Goal: Task Accomplishment & Management: Use online tool/utility

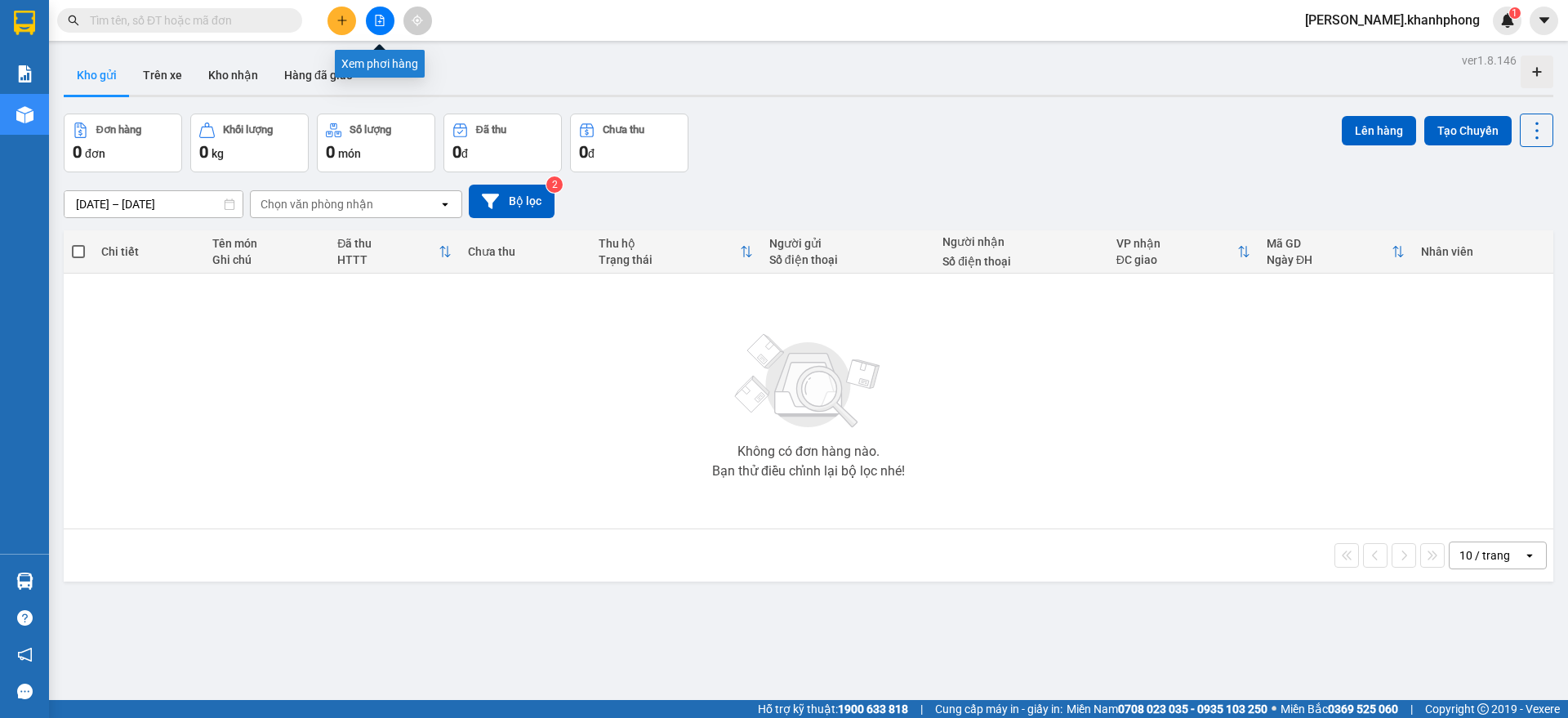
click at [383, 11] on button at bounding box center [380, 20] width 29 height 29
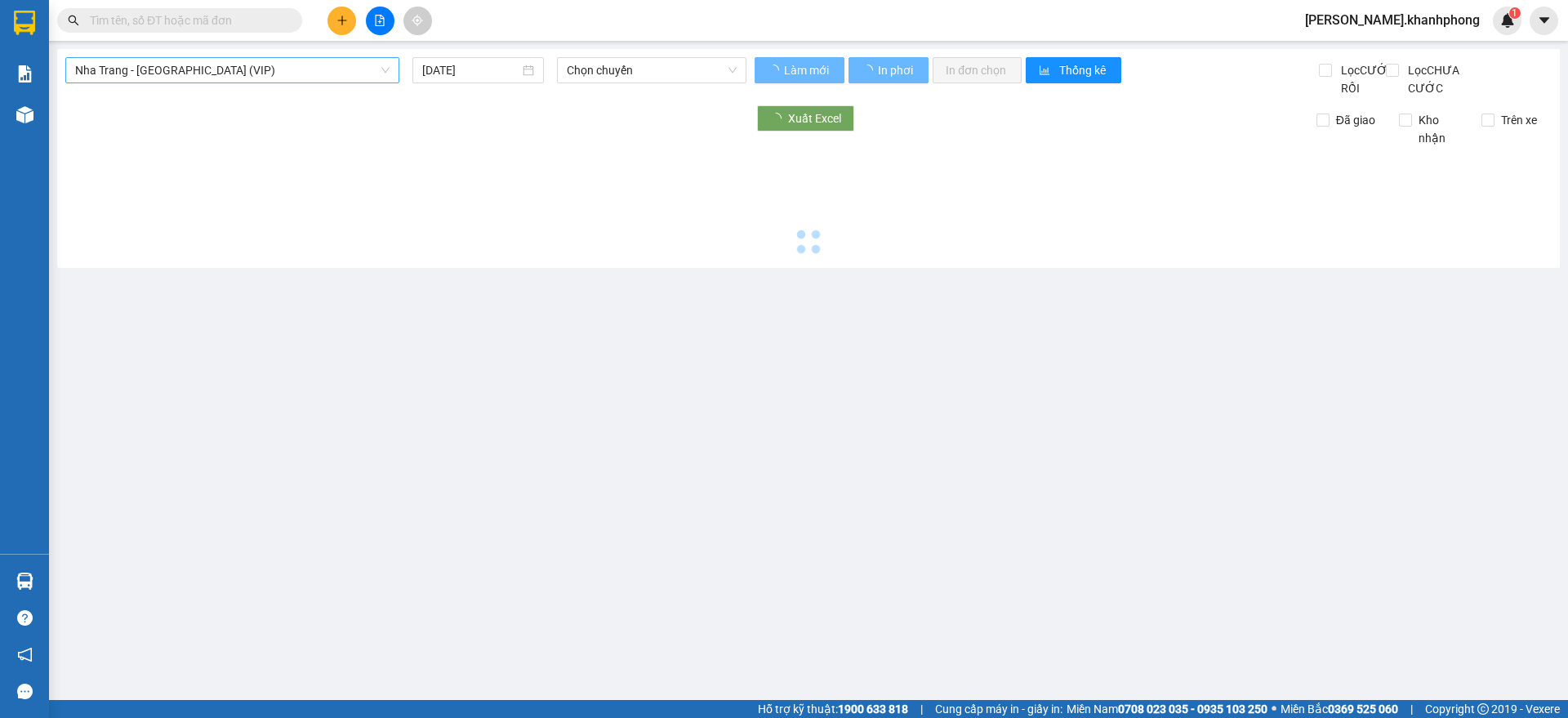
type input "13/10/2025"
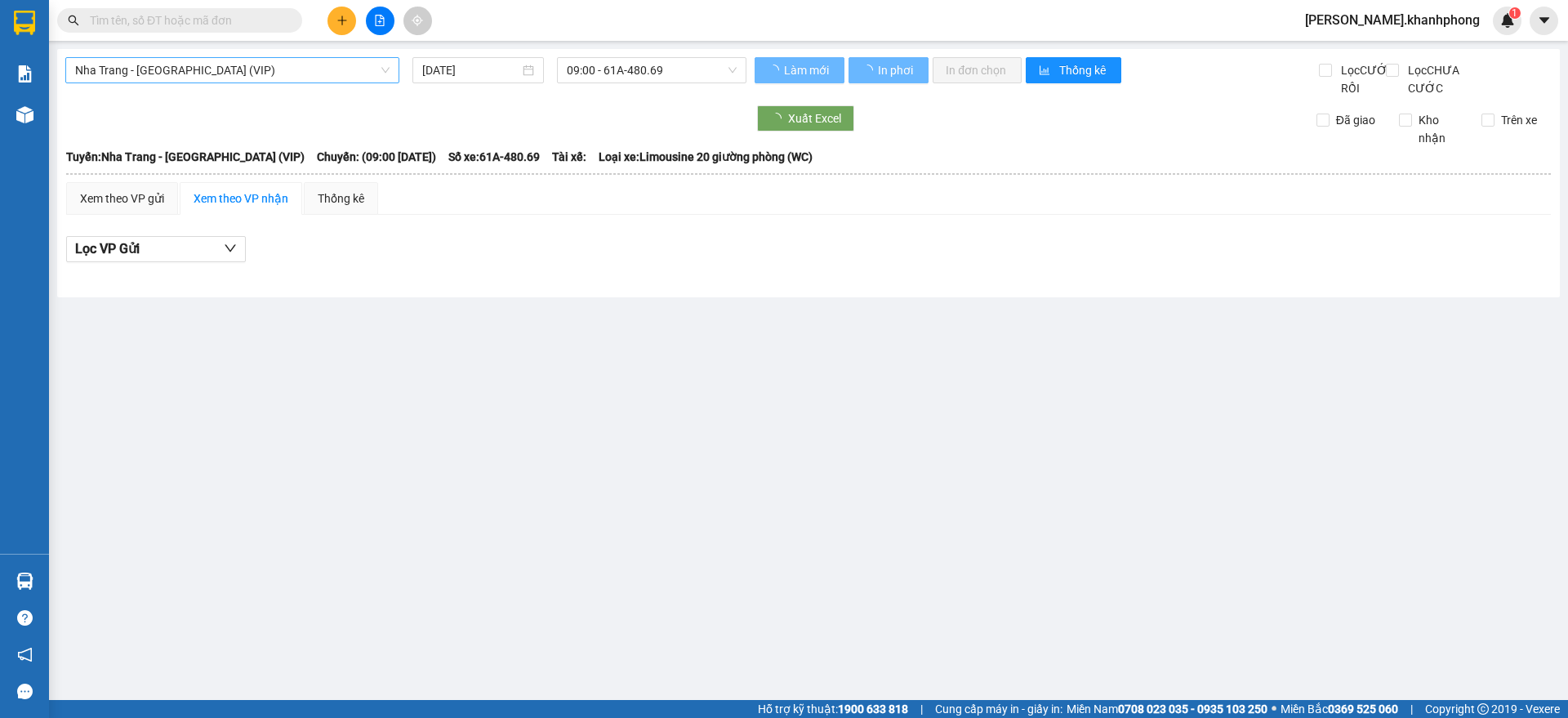
click at [166, 66] on span "Nha Trang - Sài Gòn (VIP)" at bounding box center [233, 70] width 315 height 25
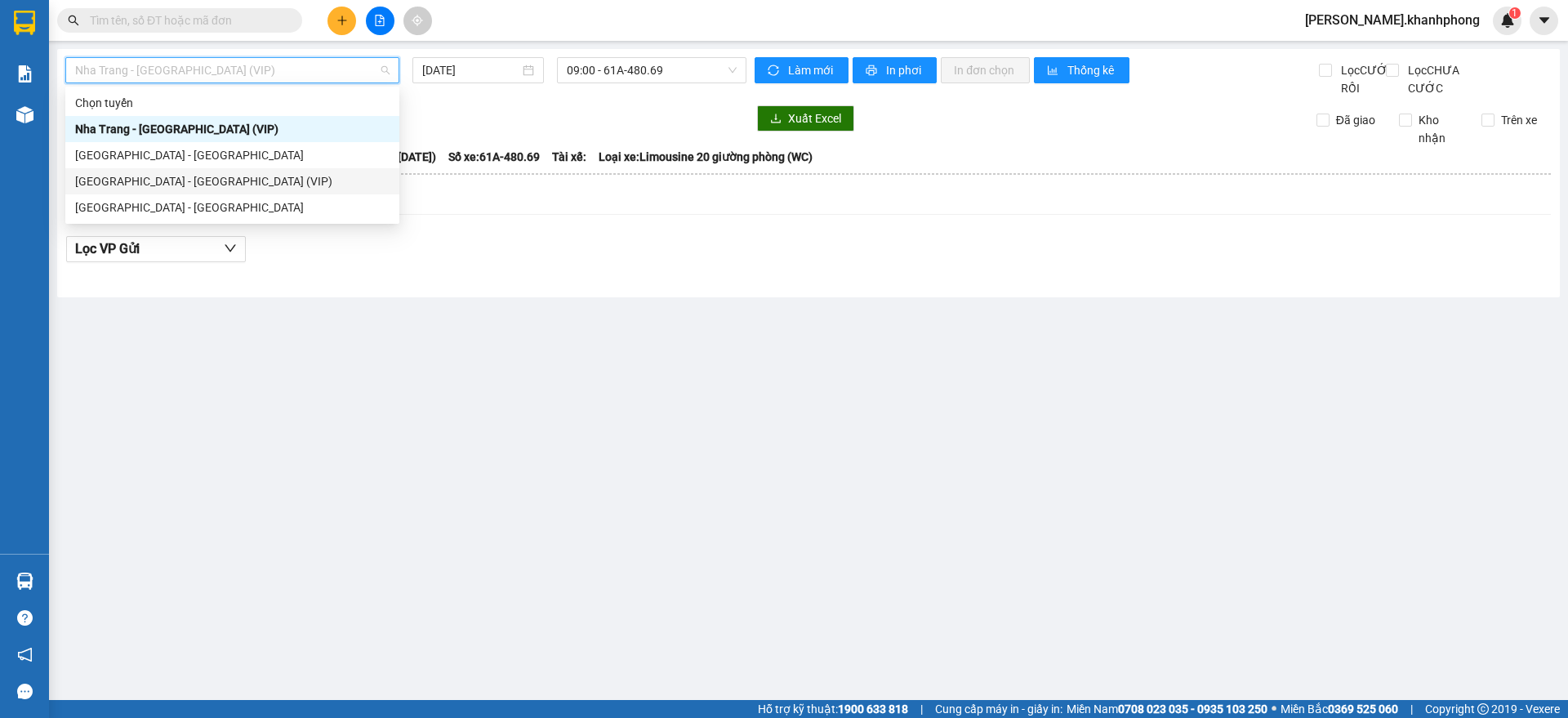
click at [184, 182] on div "Sài Gòn - Nha Trang (VIP)" at bounding box center [233, 181] width 315 height 18
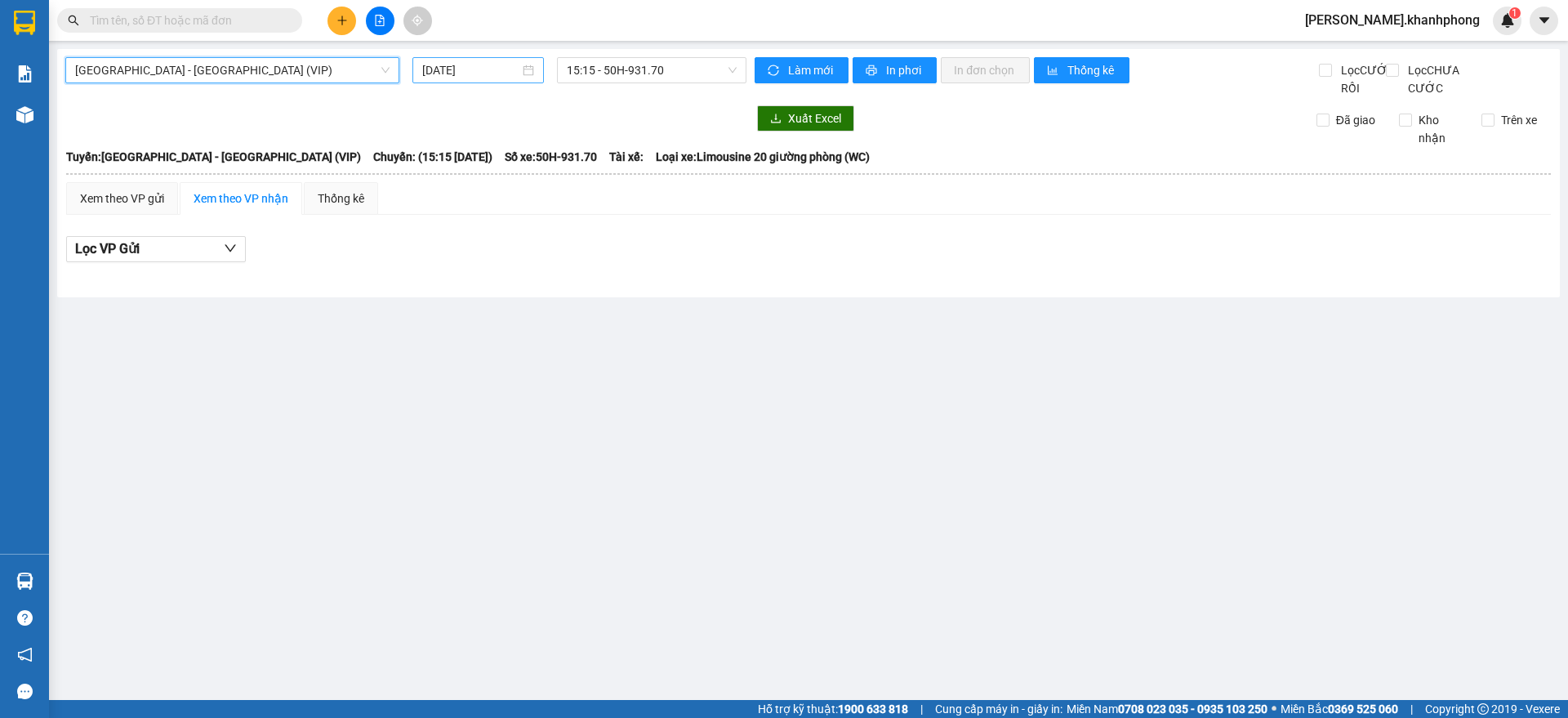
click at [460, 76] on input "13/10/2025" at bounding box center [470, 70] width 97 height 18
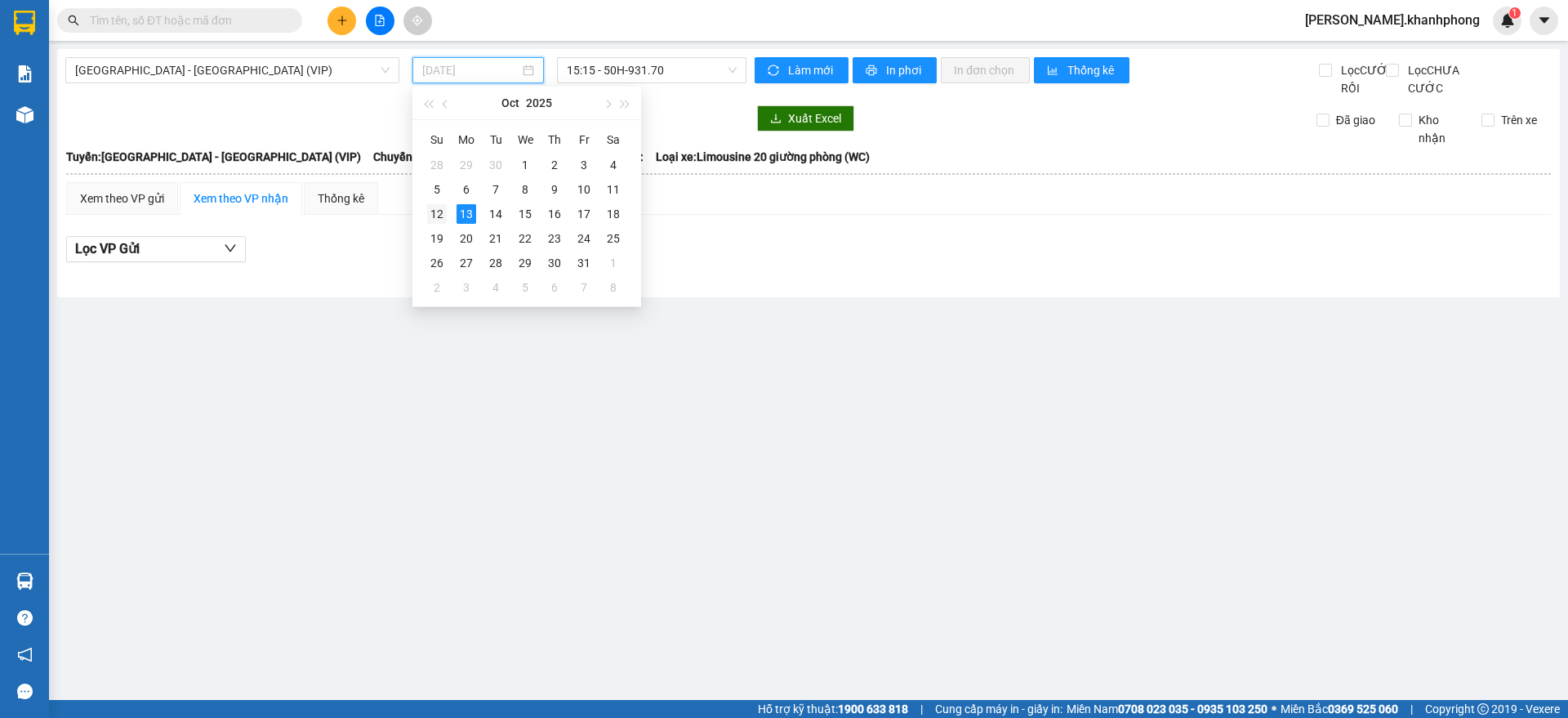
click at [437, 215] on div "12" at bounding box center [437, 214] width 20 height 20
type input "12/10/2025"
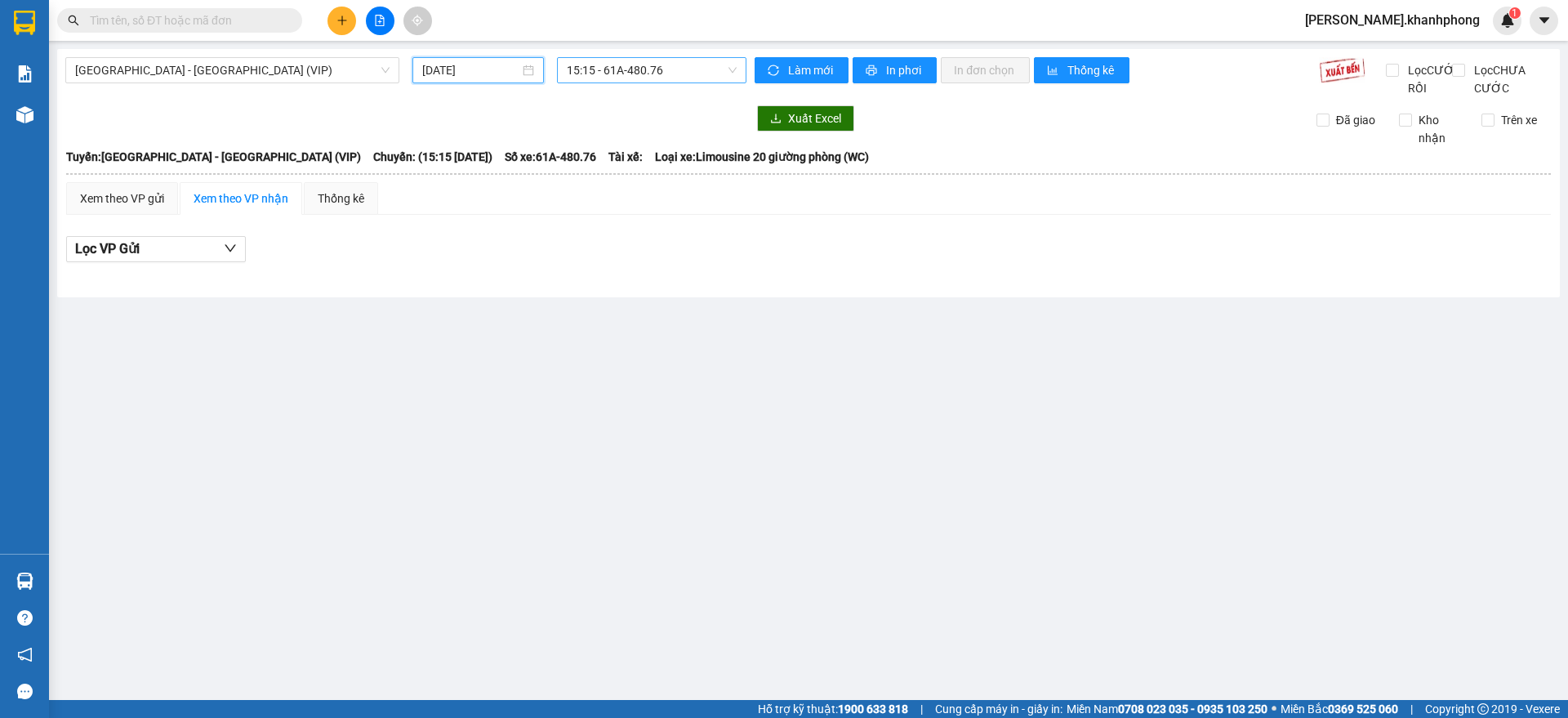
click at [595, 74] on span "15:15 - 61A-480.76" at bounding box center [651, 70] width 170 height 25
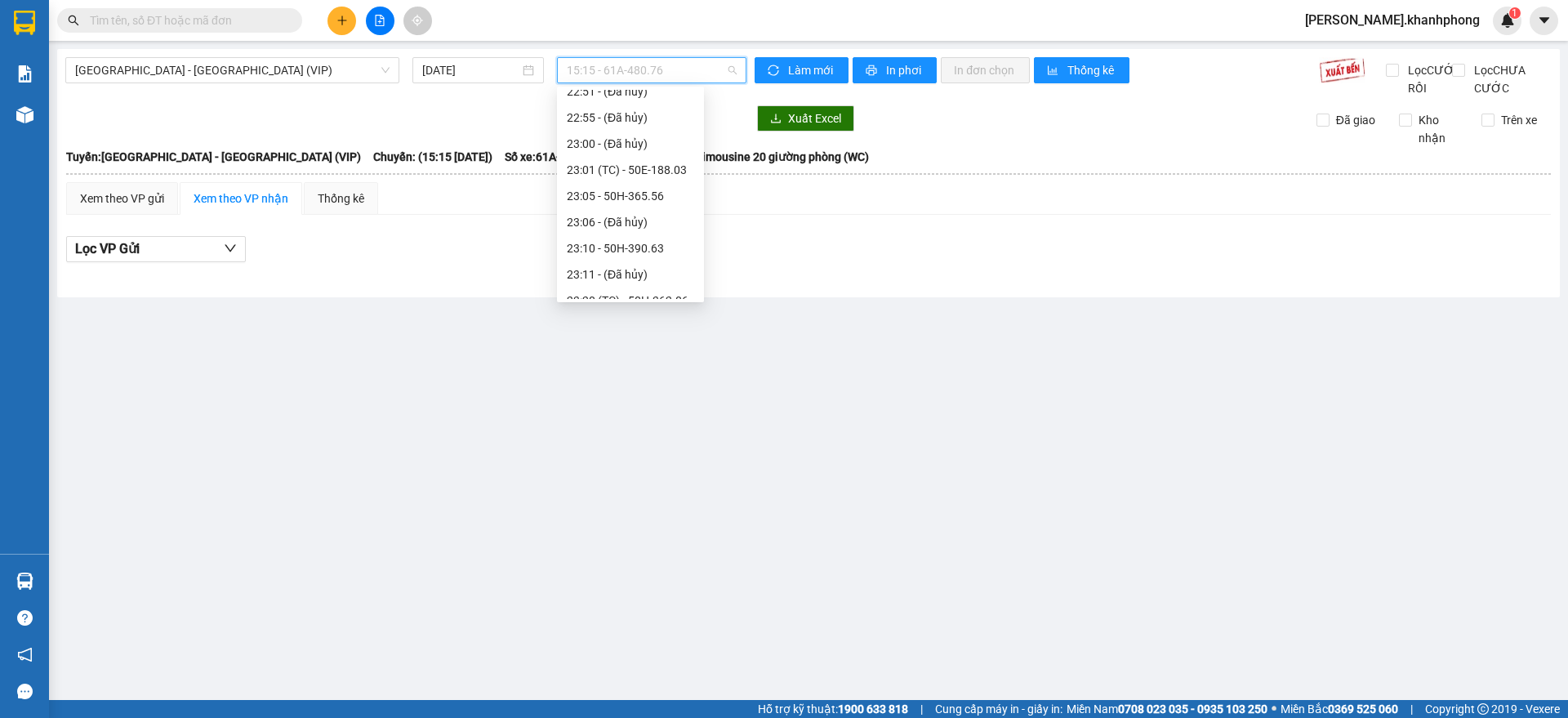
scroll to position [444, 0]
click at [646, 263] on div "23:40 - 50H-293.80" at bounding box center [631, 260] width 128 height 18
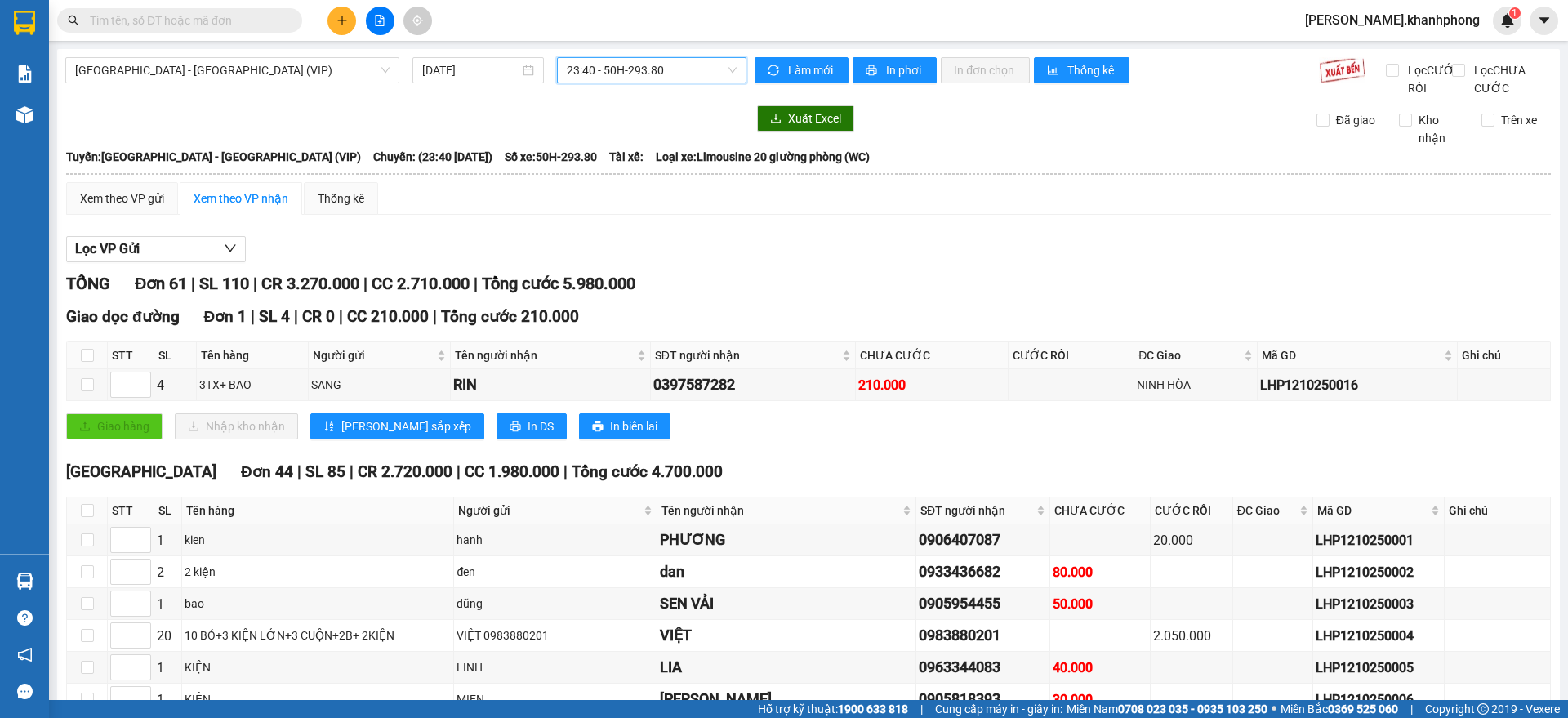
click at [851, 297] on div "TỔNG Đơn 61 | SL 110 | CR 3.270.000 | CC 2.710.000 | Tổng cước 5.980.000" at bounding box center [809, 284] width 1485 height 25
click at [836, 297] on div "TỔNG Đơn 61 | SL 110 | CR 3.270.000 | CC 2.710.000 | Tổng cước 5.980.000" at bounding box center [809, 284] width 1485 height 25
click at [927, 481] on div "Nha Trang Đơn 44 | SL 85 | CR 2.720.000 | CC 1.980.000 | Tổng cước 4.700.000" at bounding box center [809, 472] width 1485 height 25
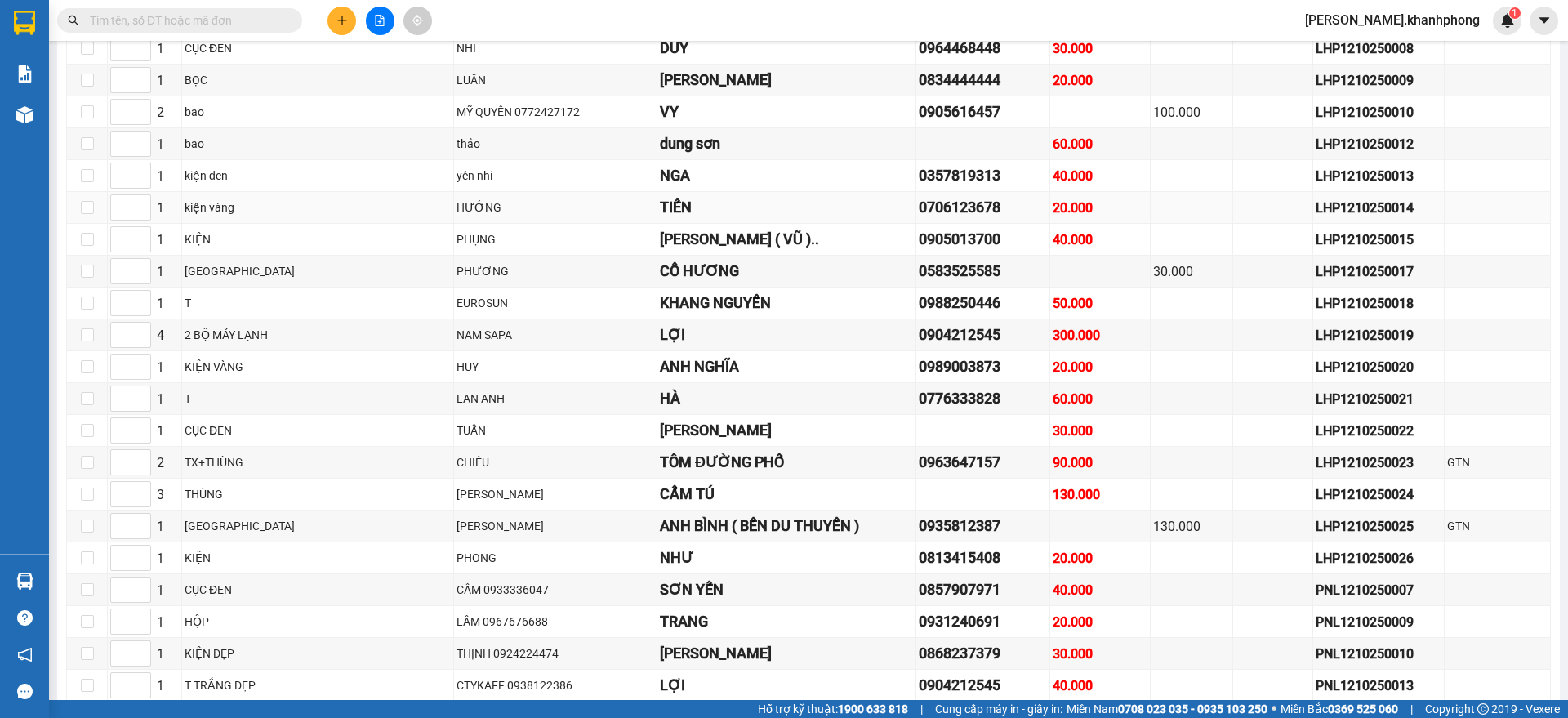
scroll to position [102, 0]
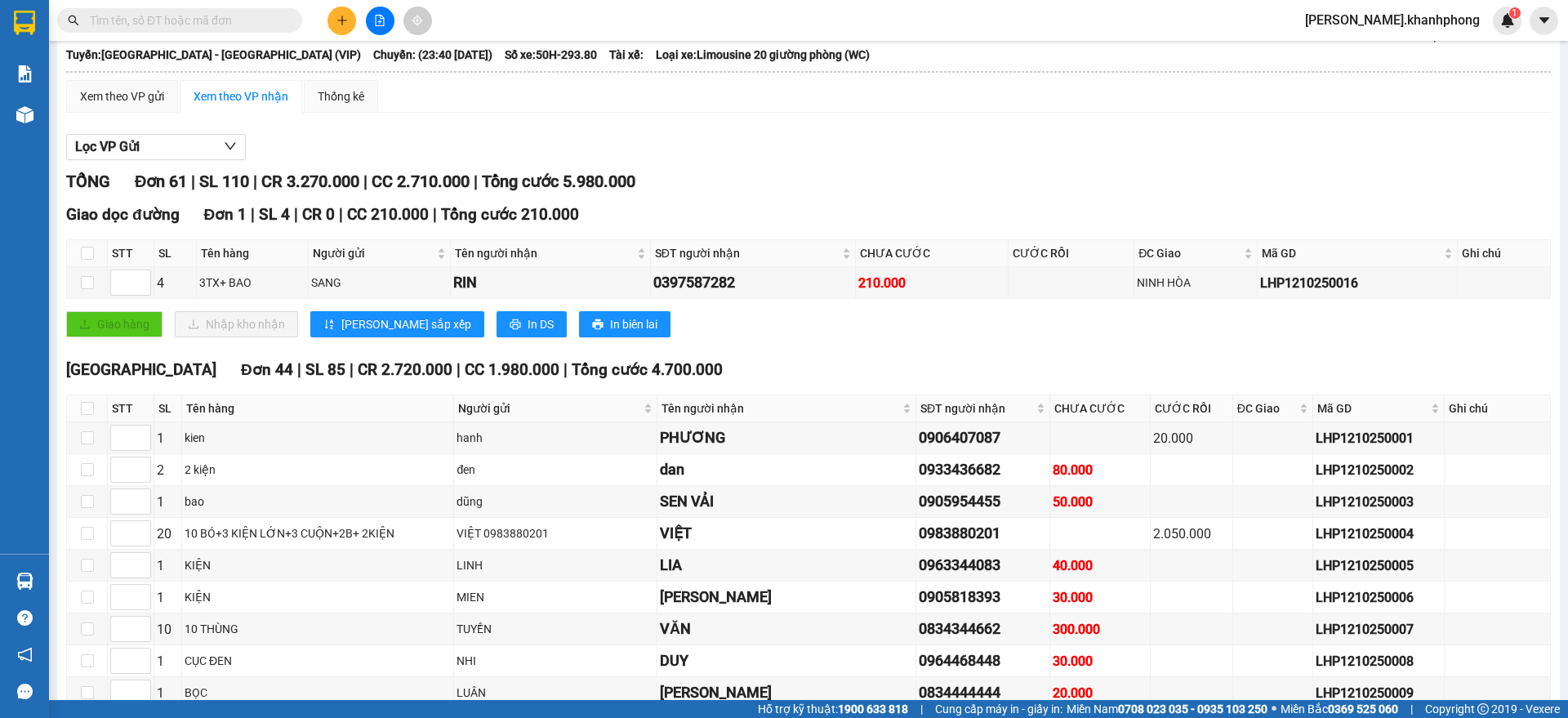
click at [977, 161] on div "Lọc VP Gửi" at bounding box center [809, 148] width 1485 height 27
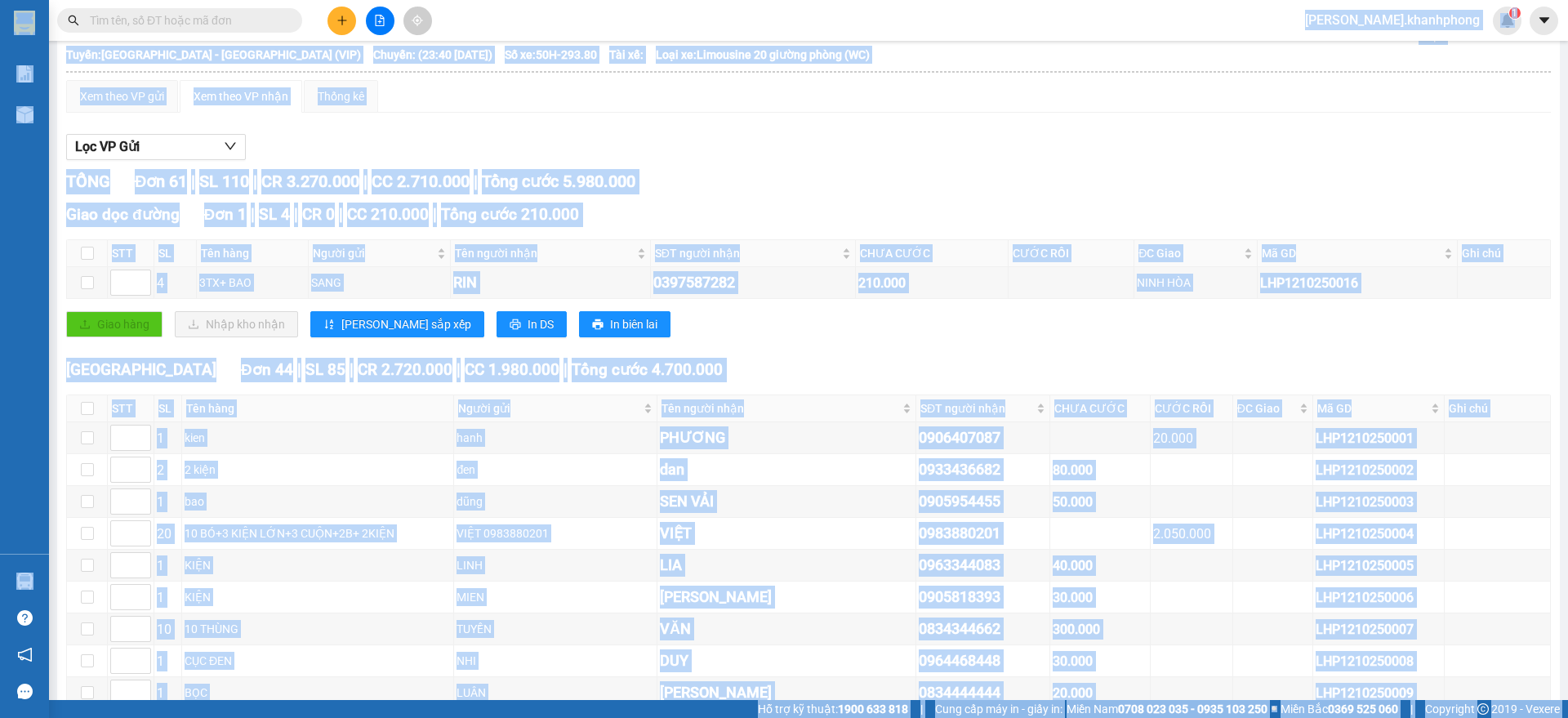
copy body "kim.khanhphong 1 Báo cáo Báo cáo dòng tiền (nhân viên) Doanh số tạo đơn theo VP…"
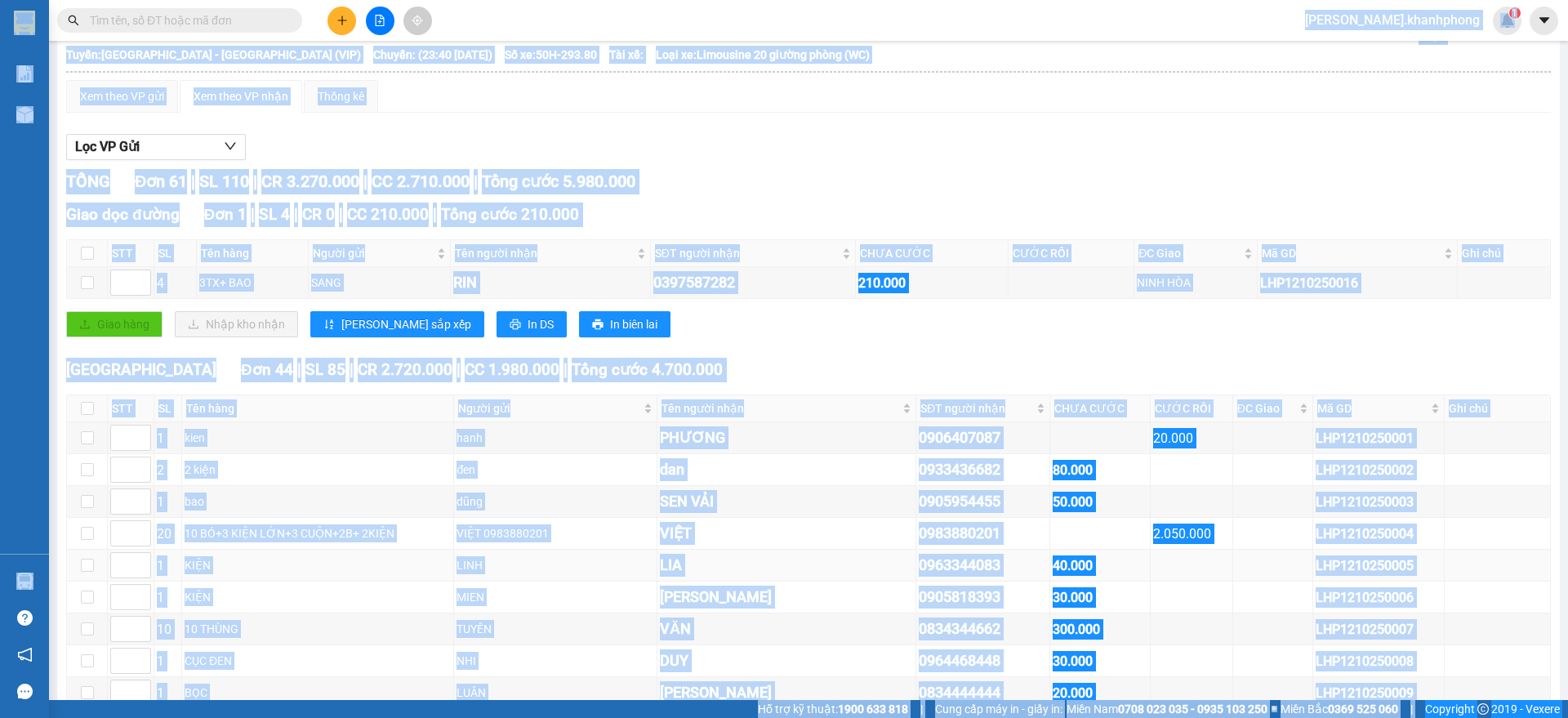
click at [797, 577] on div "LIA" at bounding box center [786, 566] width 253 height 23
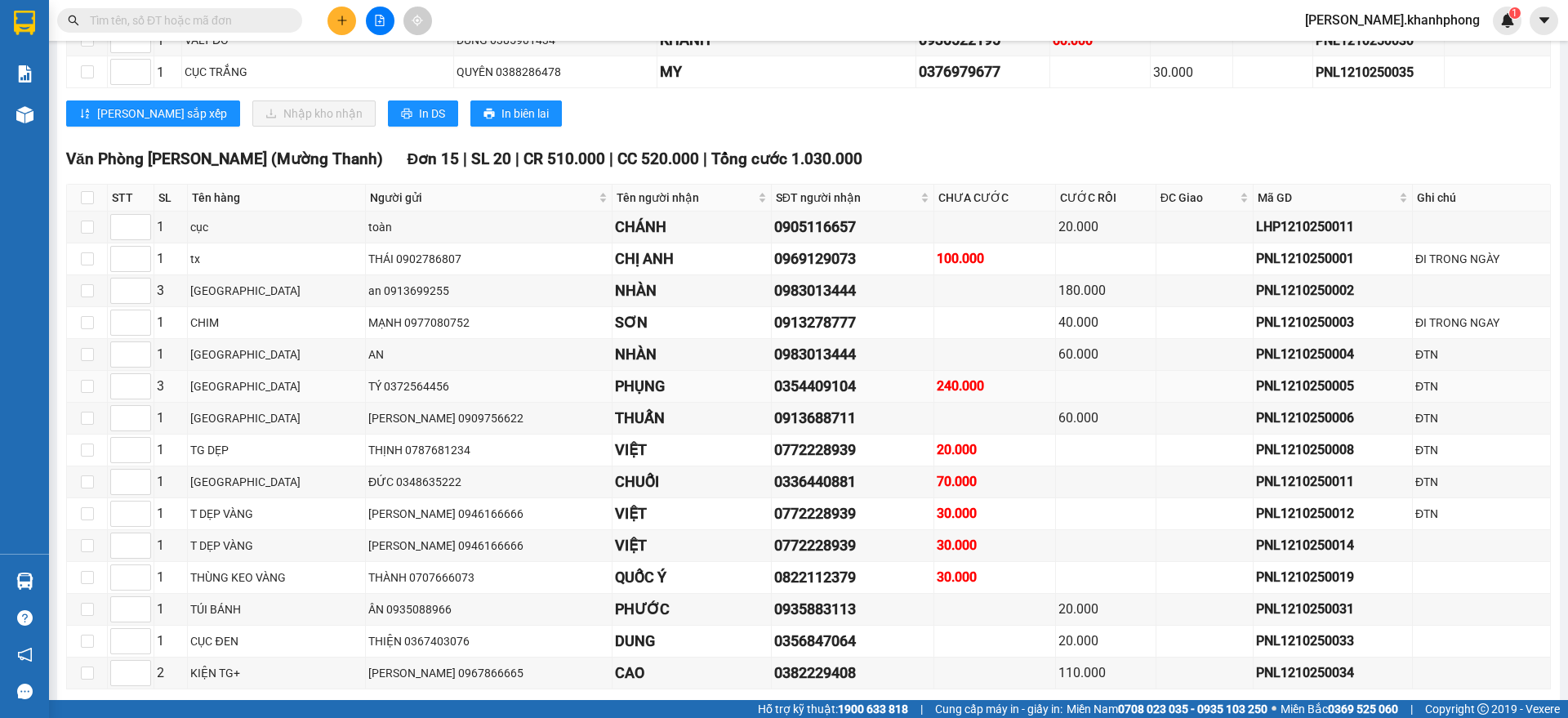
scroll to position [1941, 0]
